Goal: Information Seeking & Learning: Learn about a topic

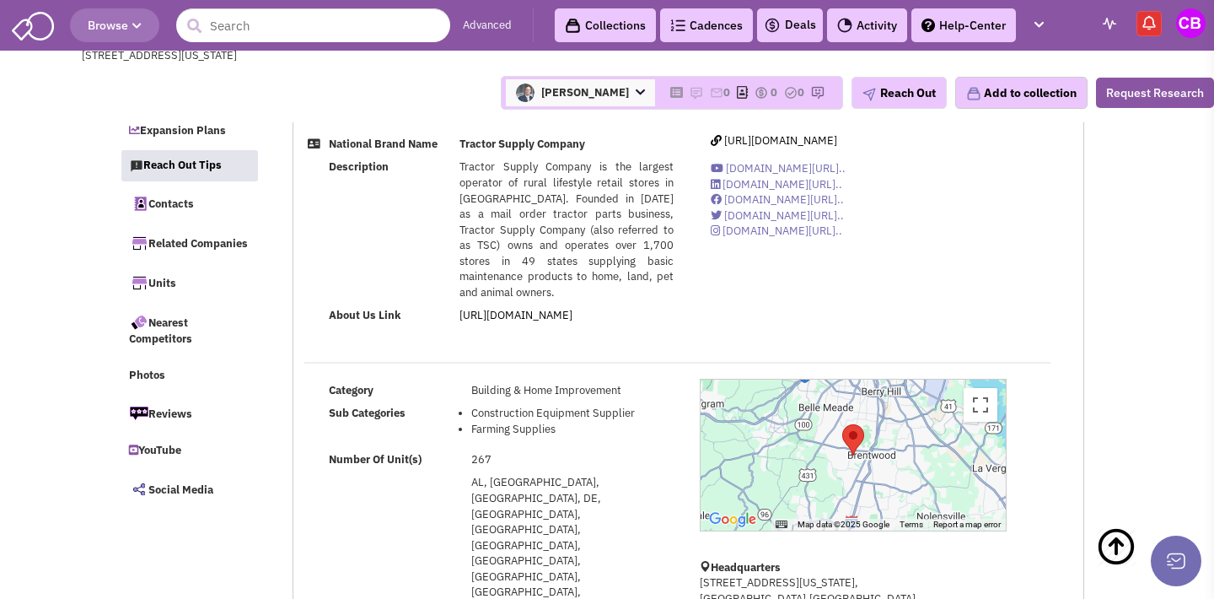
select select
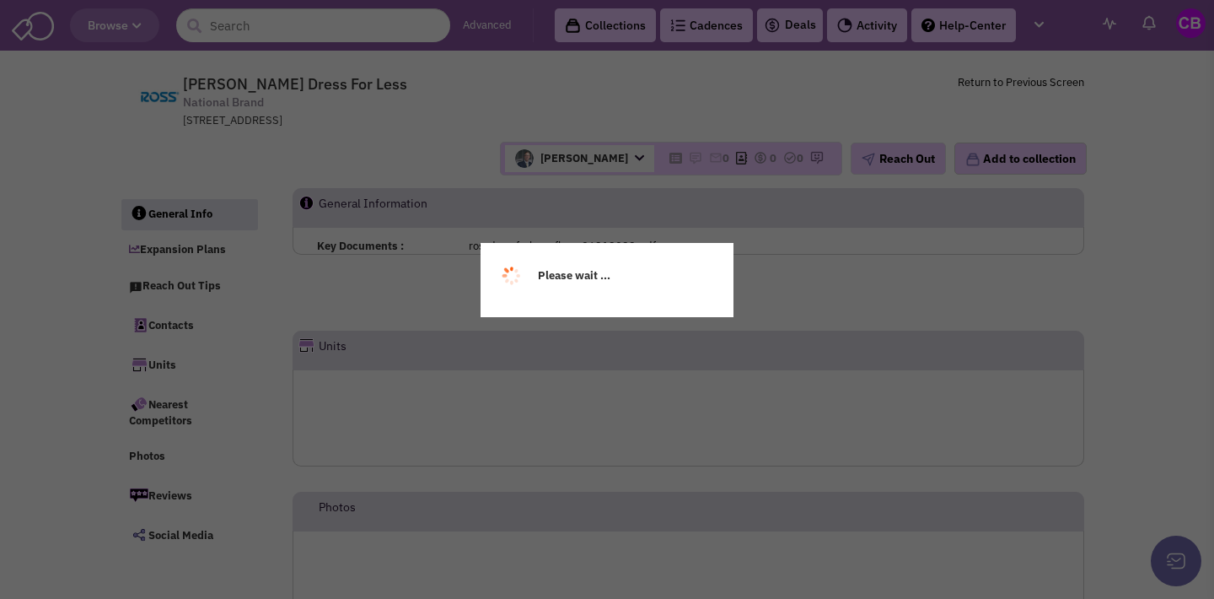
click at [238, 27] on div "Please wait ..." at bounding box center [607, 299] width 1214 height 599
click at [243, 24] on div "Please wait ..." at bounding box center [607, 299] width 1214 height 599
click at [240, 31] on div "Please wait ..." at bounding box center [607, 299] width 1214 height 599
click at [240, 30] on div "Please wait ..." at bounding box center [607, 299] width 1214 height 599
click at [241, 30] on div "Please wait ..." at bounding box center [607, 299] width 1214 height 599
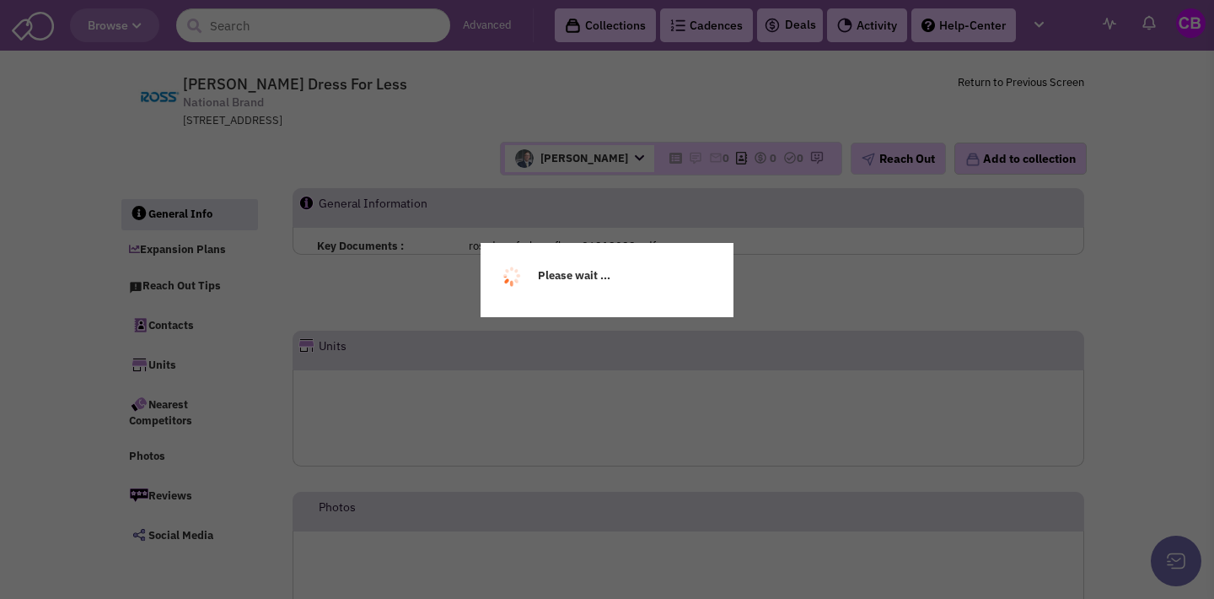
click at [401, 26] on div "Please wait ..." at bounding box center [607, 299] width 1214 height 599
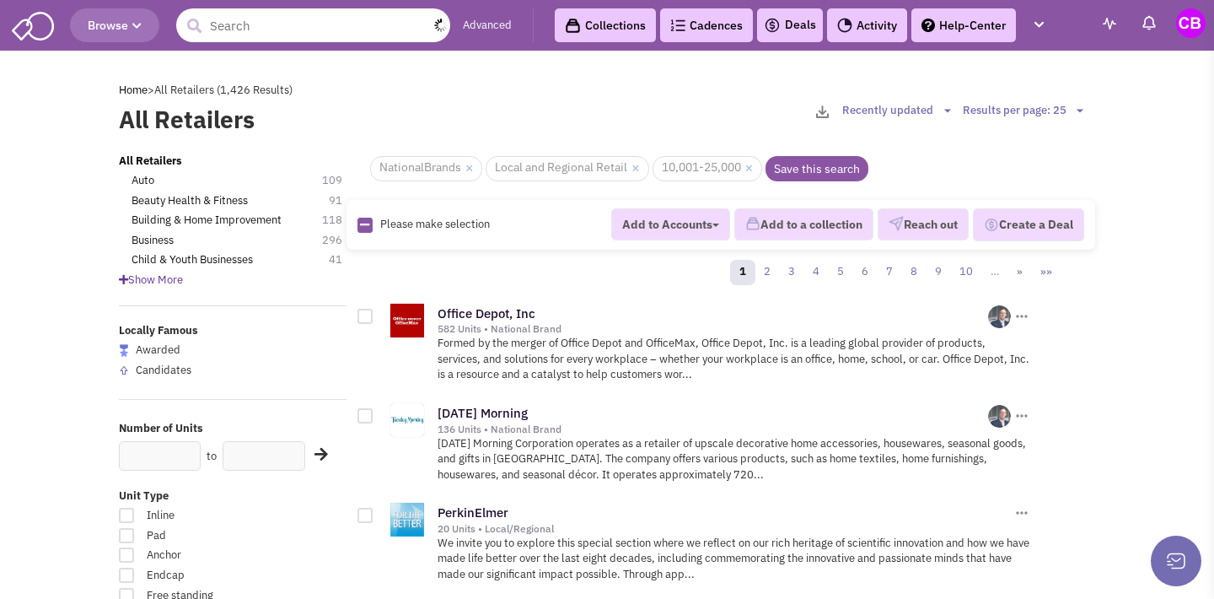
click at [327, 29] on input "text" at bounding box center [313, 25] width 274 height 34
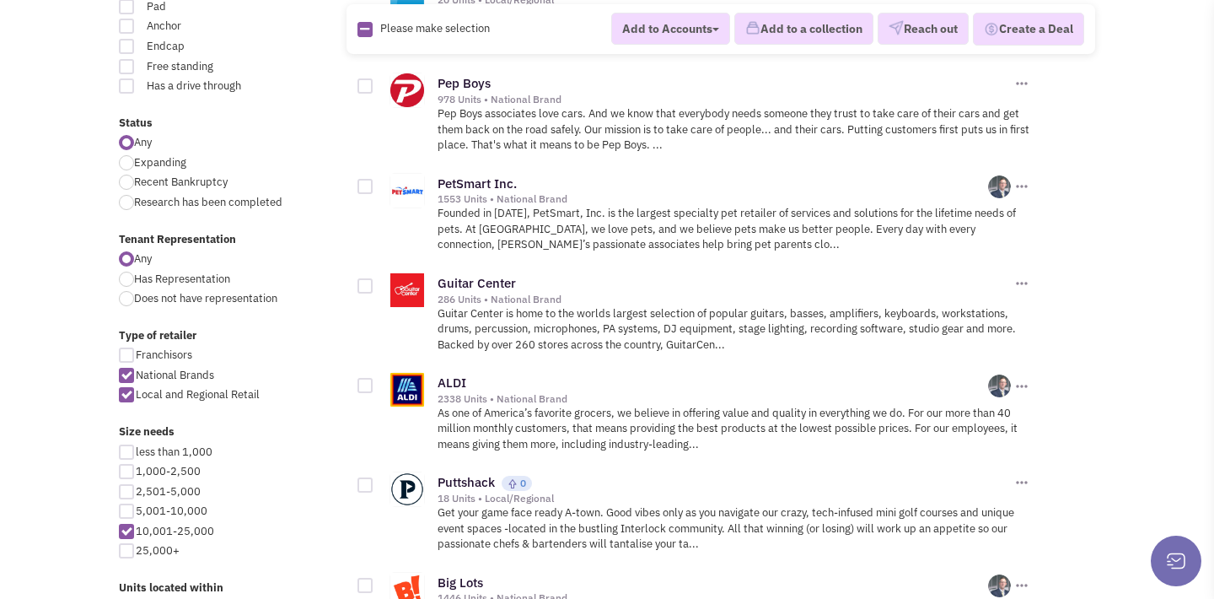
scroll to position [530, 0]
click at [127, 366] on div at bounding box center [126, 373] width 15 height 15
click at [136, 369] on input "National Brands" at bounding box center [141, 374] width 11 height 11
checkbox input "false"
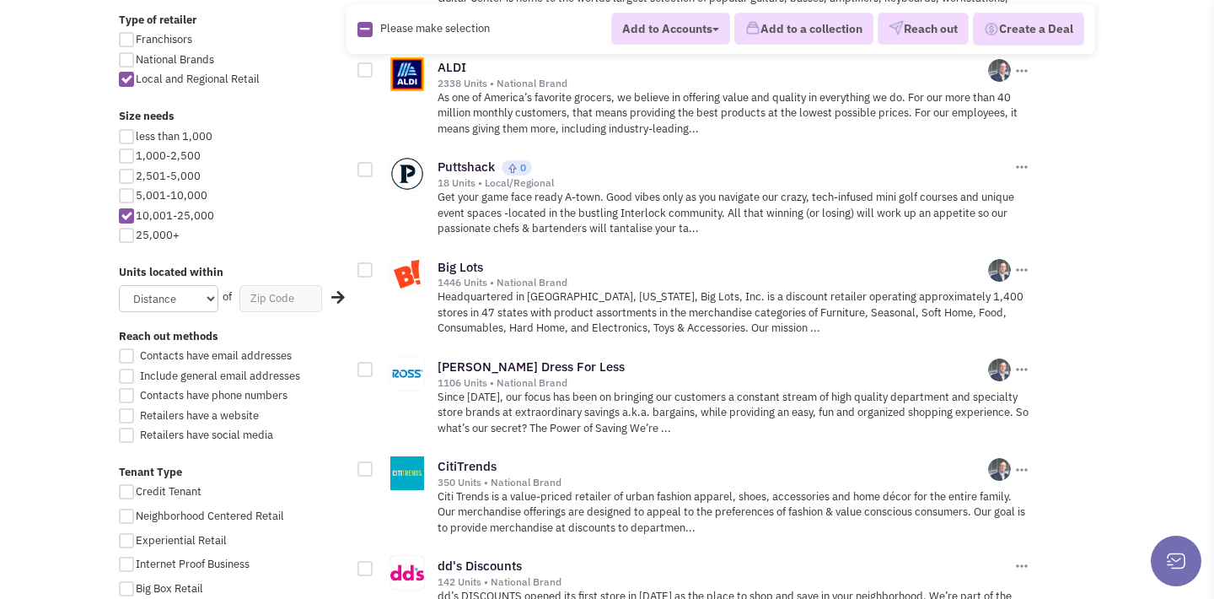
scroll to position [837, 0]
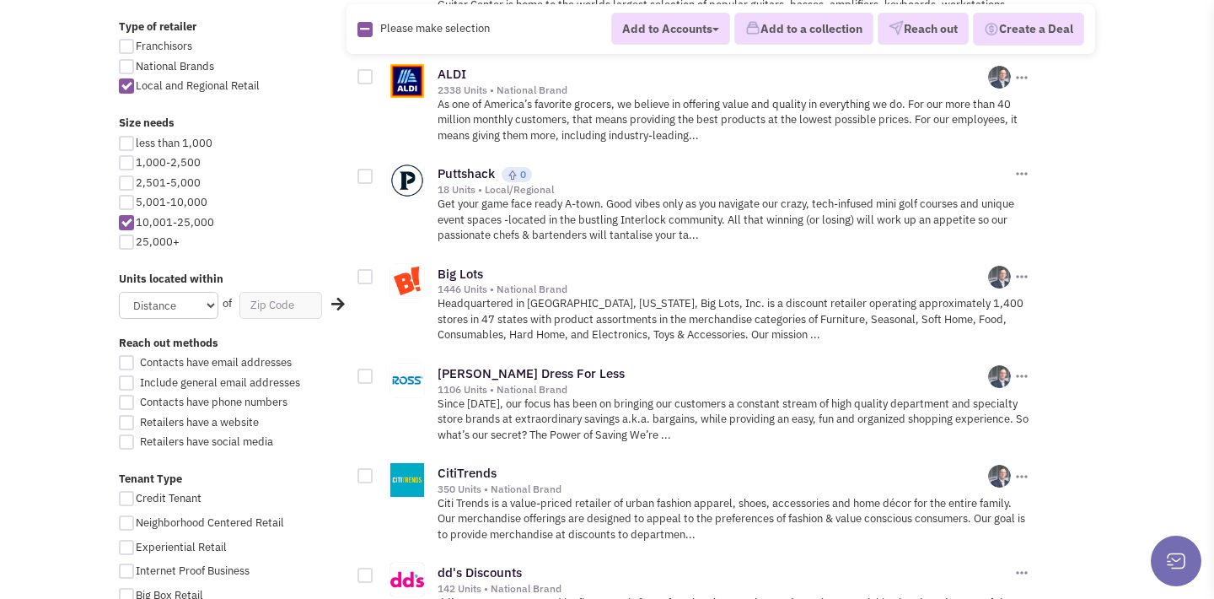
click at [126, 195] on div at bounding box center [126, 202] width 15 height 15
click at [136, 198] on input "5,001-10,000" at bounding box center [141, 203] width 11 height 11
checkbox input "true"
